Goal: Information Seeking & Learning: Learn about a topic

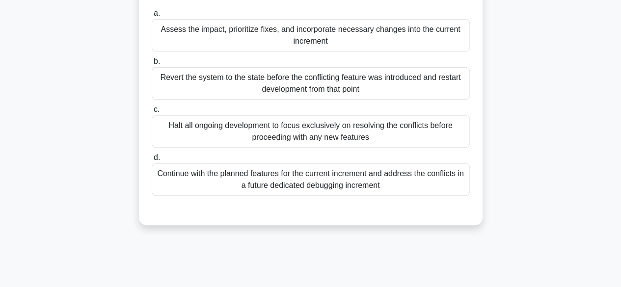
scroll to position [147, 0]
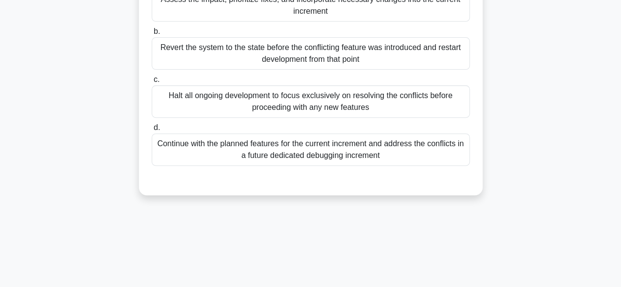
click at [286, 150] on div "Continue with the planned features for the current increment and address the co…" at bounding box center [311, 150] width 318 height 32
click at [152, 131] on input "d. Continue with the planned features for the current increment and address the…" at bounding box center [152, 128] width 0 height 6
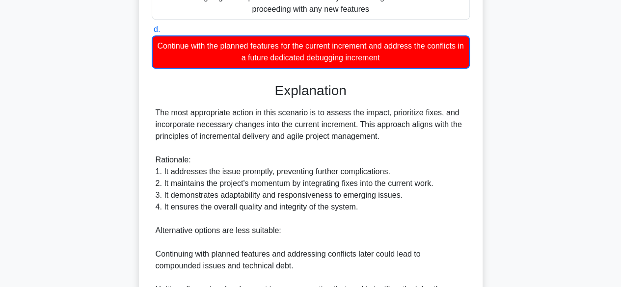
scroll to position [436, 0]
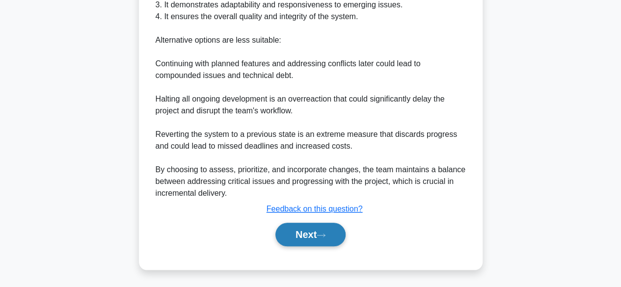
click at [297, 231] on button "Next" at bounding box center [310, 235] width 70 height 24
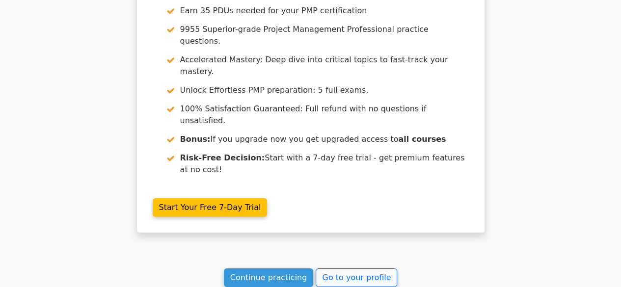
scroll to position [1594, 0]
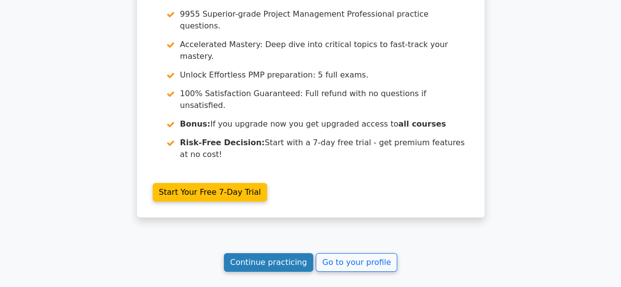
click at [279, 253] on link "Continue practicing" at bounding box center [269, 262] width 90 height 19
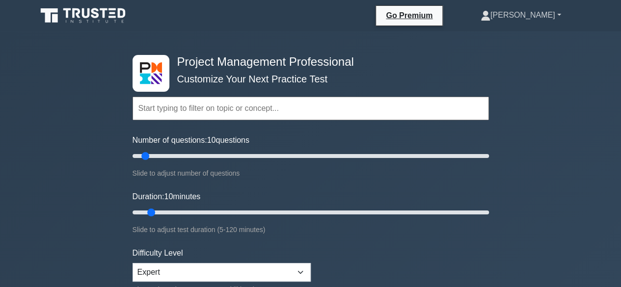
click at [543, 19] on link "[PERSON_NAME]" at bounding box center [521, 15] width 128 height 20
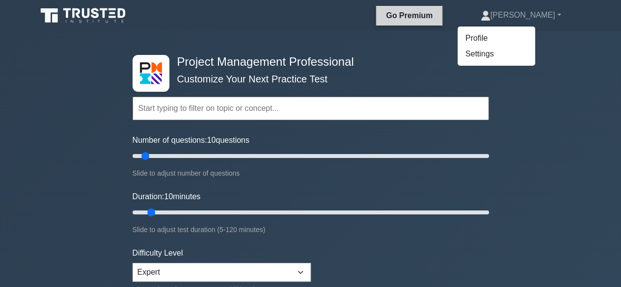
click at [433, 17] on link "Go Premium" at bounding box center [409, 15] width 58 height 12
